Goal: Transaction & Acquisition: Purchase product/service

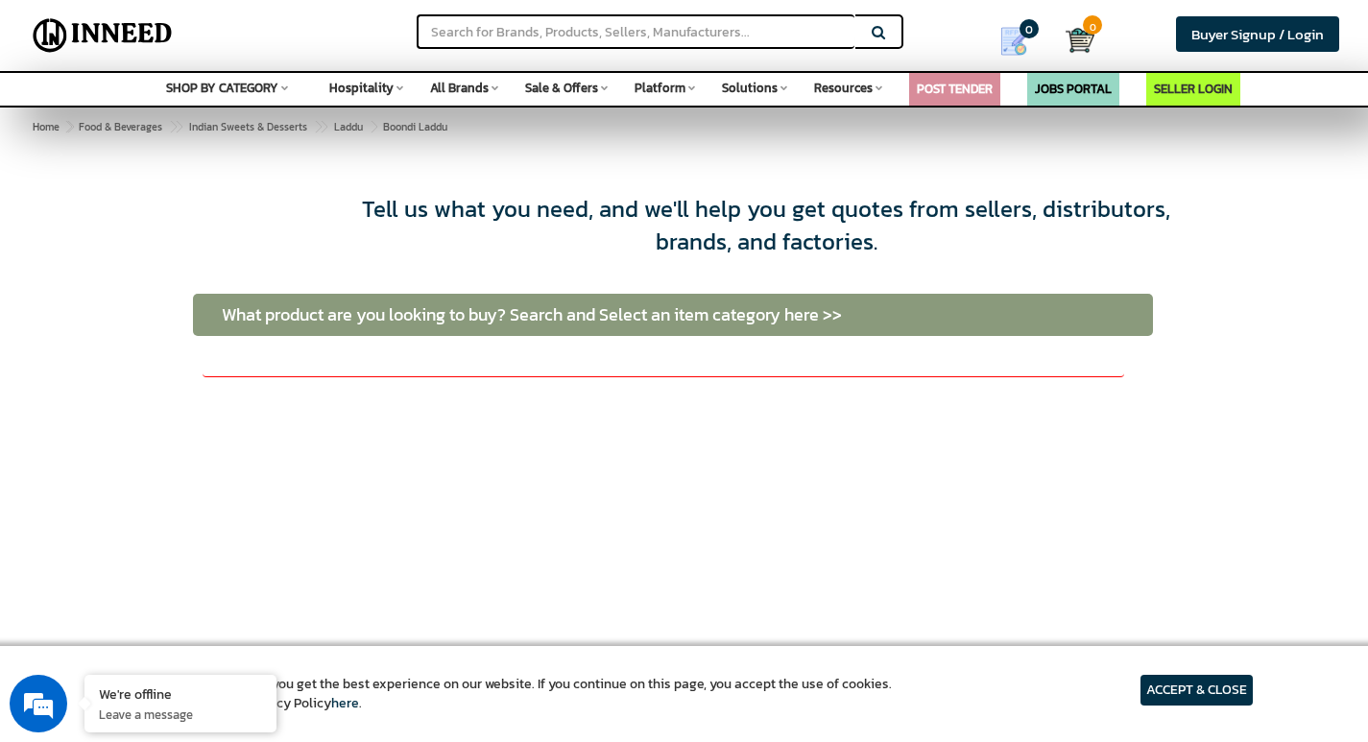
click at [304, 370] on input "text" at bounding box center [663, 361] width 921 height 33
type input "boondi laddu"
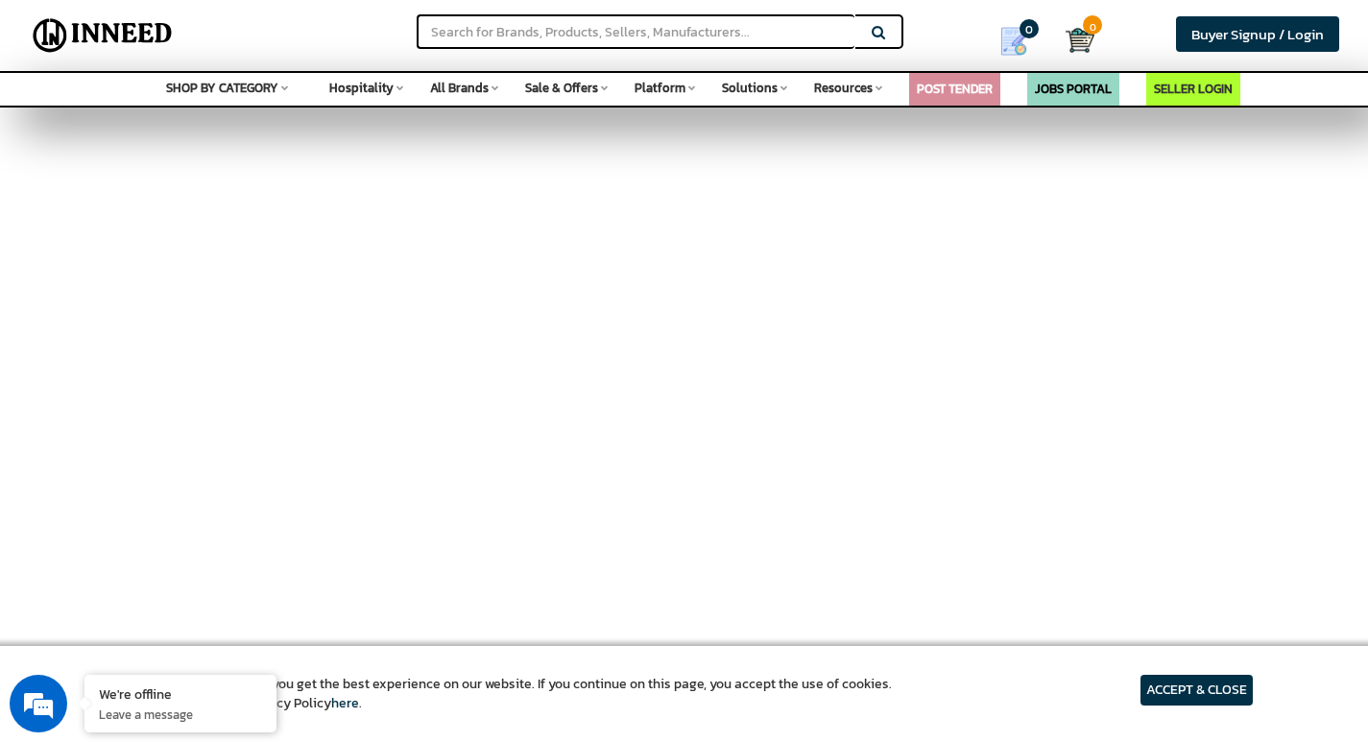
scroll to position [96, 0]
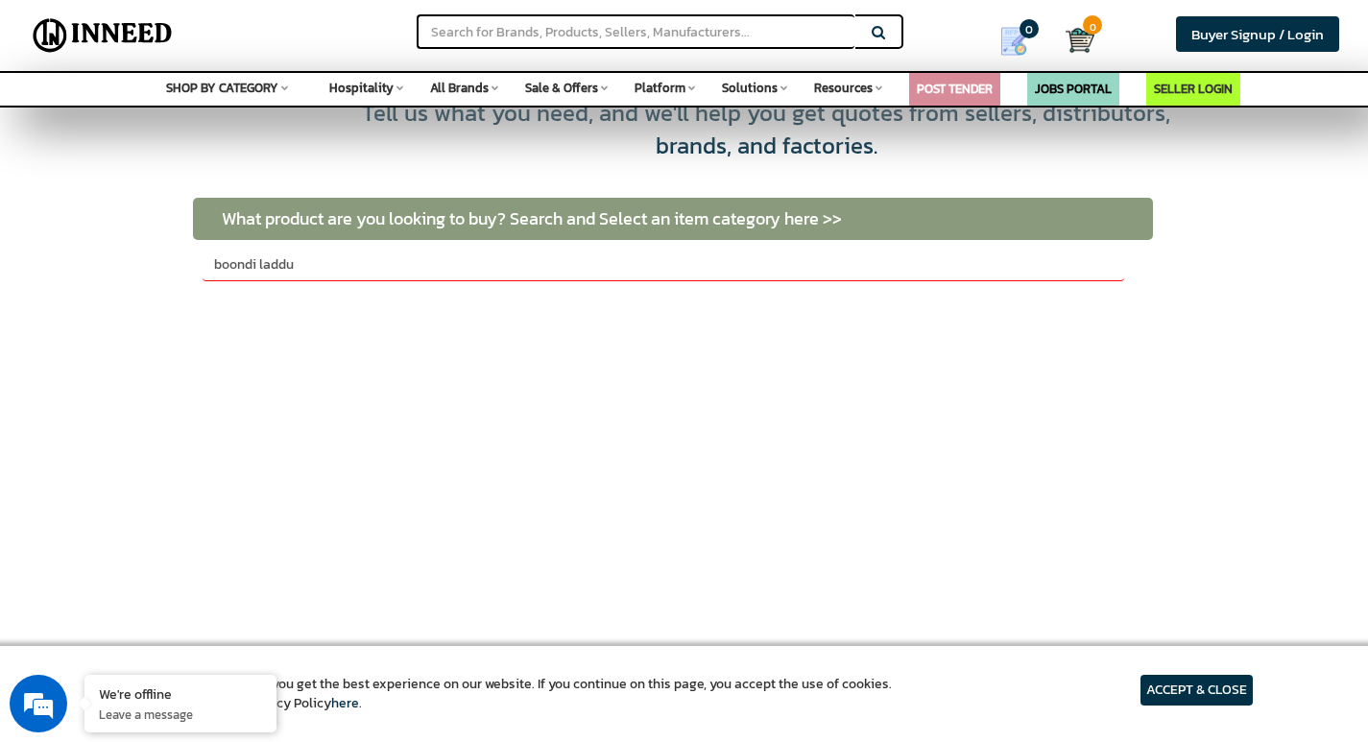
click at [783, 266] on input "boondi laddu" at bounding box center [663, 265] width 921 height 33
click at [816, 226] on td "What product are you looking to buy? Search and Select an item category here >>" at bounding box center [673, 219] width 960 height 42
